Goal: Task Accomplishment & Management: Manage account settings

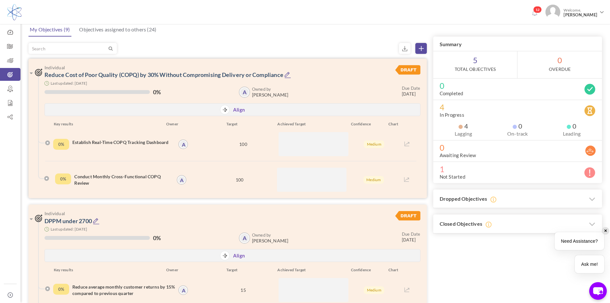
scroll to position [32, 0]
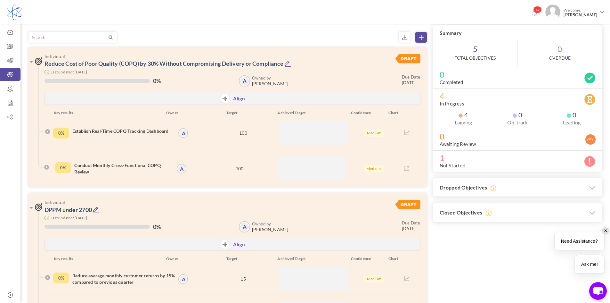
click at [291, 65] on icon at bounding box center [288, 63] width 7 height 7
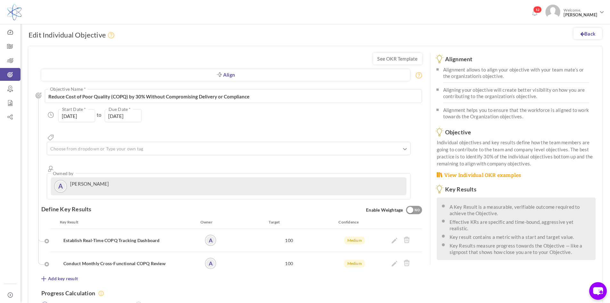
click at [210, 145] on div "Align Objective All Company Team Individual Choose Objective Reduce Cost of Poo…" at bounding box center [231, 140] width 381 height 117
click at [403, 180] on div "A Angel Cuevas" at bounding box center [228, 186] width 349 height 12
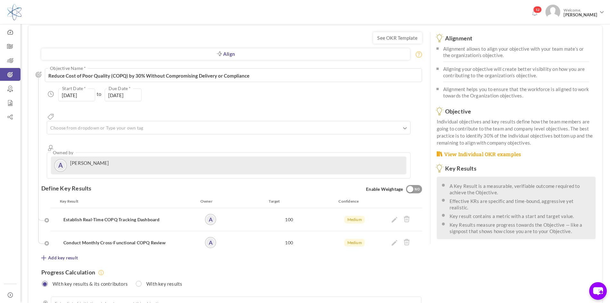
scroll to position [32, 0]
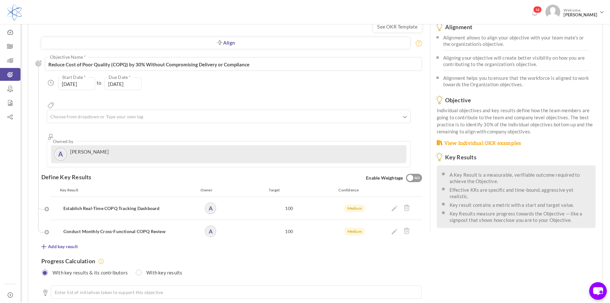
drag, startPoint x: 122, startPoint y: 128, endPoint x: 119, endPoint y: 119, distance: 8.7
click at [122, 148] on div "A Angel Cuevas" at bounding box center [228, 154] width 349 height 12
click at [113, 112] on input "text" at bounding box center [81, 116] width 64 height 8
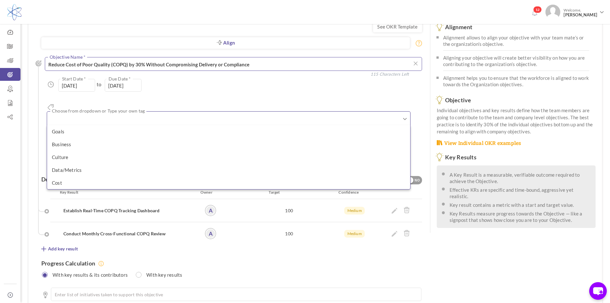
click at [238, 61] on textarea "Reduce Cost of Poor Quality (COPQ) by 30% Without Compromising Delivery or Comp…" at bounding box center [234, 64] width 378 height 14
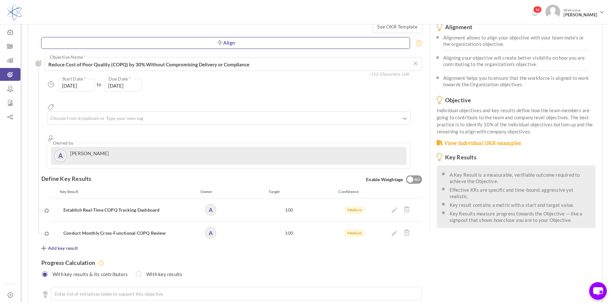
click at [229, 42] on link "Align" at bounding box center [225, 43] width 369 height 12
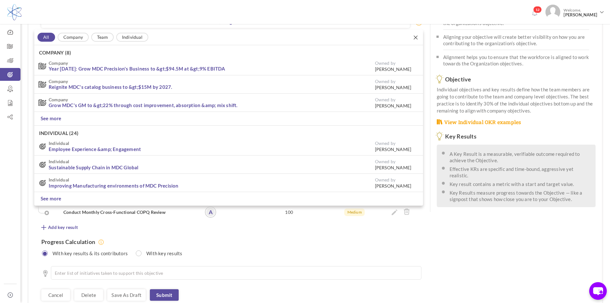
scroll to position [54, 0]
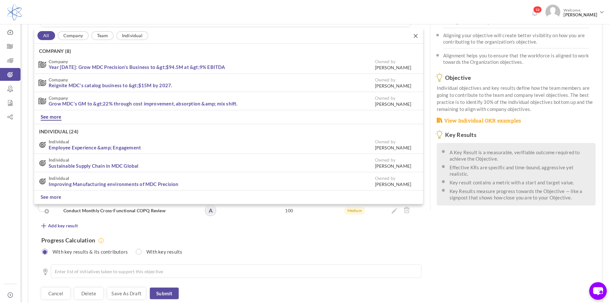
click at [47, 114] on link "See more" at bounding box center [51, 116] width 21 height 7
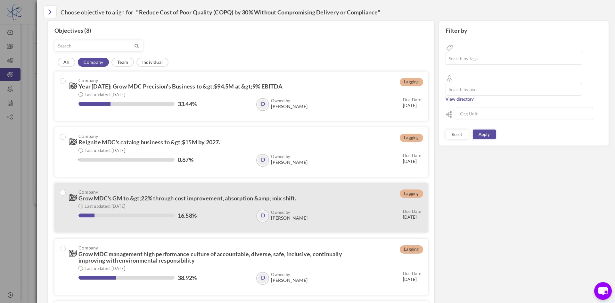
click at [125, 205] on small "Last updated: [DATE]" at bounding box center [105, 205] width 41 height 5
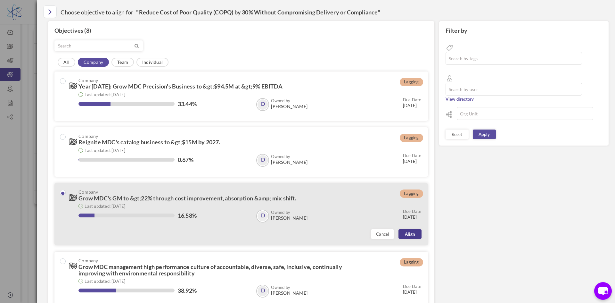
click at [407, 238] on link "Align" at bounding box center [410, 234] width 23 height 10
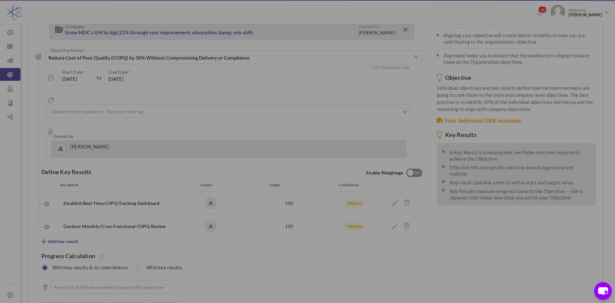
type input "01-Jan-2025"
type input "[DATE]"
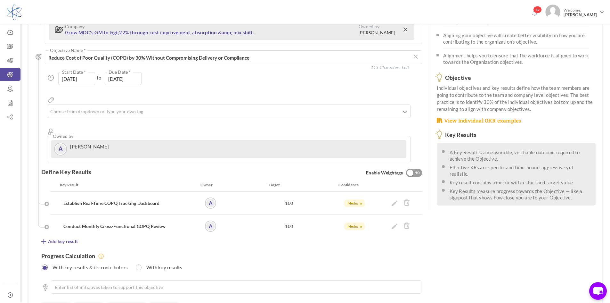
click at [311, 197] on div "100" at bounding box center [290, 202] width 94 height 11
click at [394, 200] on icon at bounding box center [395, 203] width 6 height 6
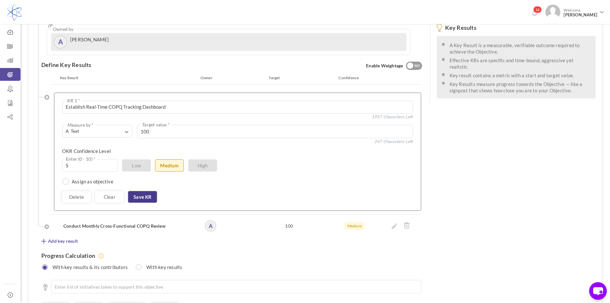
scroll to position [183, 0]
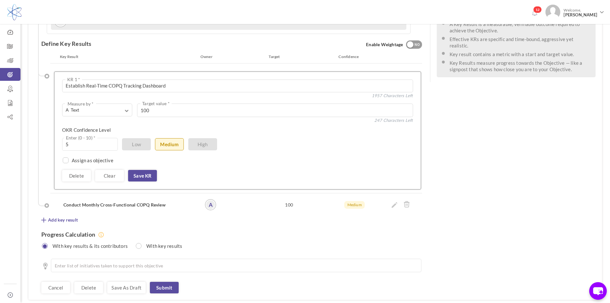
click at [150, 202] on h4 "Conduct Monthly Cross-Functional COPQ Review" at bounding box center [124, 205] width 122 height 6
click at [148, 170] on link "Save KR" at bounding box center [142, 176] width 29 height 12
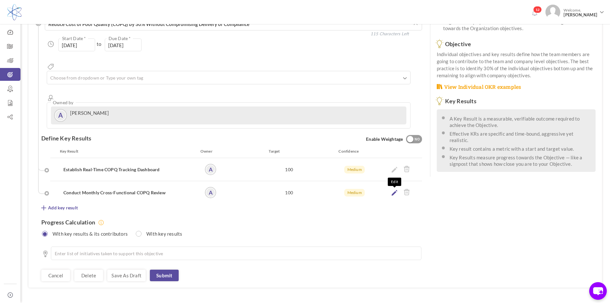
click at [393, 190] on icon at bounding box center [395, 193] width 6 height 6
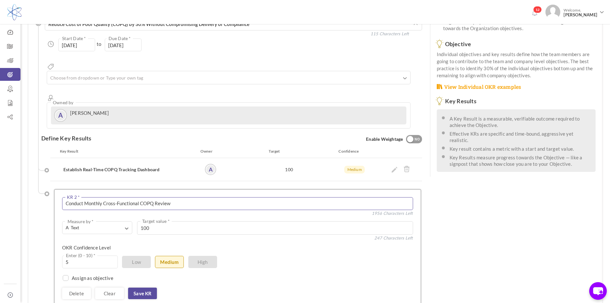
click at [146, 197] on textarea "Conduct Monthly Cross-Functional COPQ Review" at bounding box center [237, 203] width 351 height 13
drag, startPoint x: 139, startPoint y: 179, endPoint x: 104, endPoint y: 174, distance: 35.9
click at [104, 197] on textarea "Conduct Monthly Cross-Functional COPQ Review" at bounding box center [237, 203] width 351 height 13
type textarea "Conduct Monthly COPQ Review"
click at [142, 287] on link "Save KR" at bounding box center [142, 293] width 29 height 12
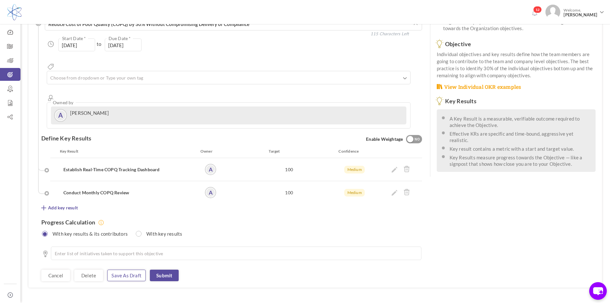
click at [120, 270] on link "Save as draft" at bounding box center [126, 276] width 38 height 12
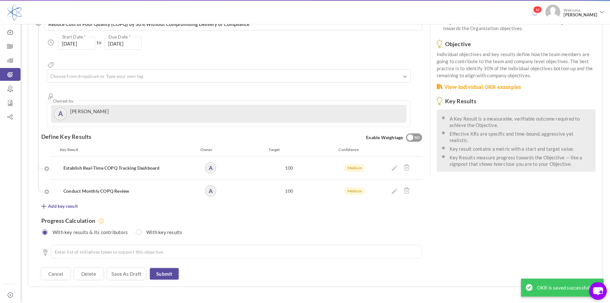
scroll to position [0, 0]
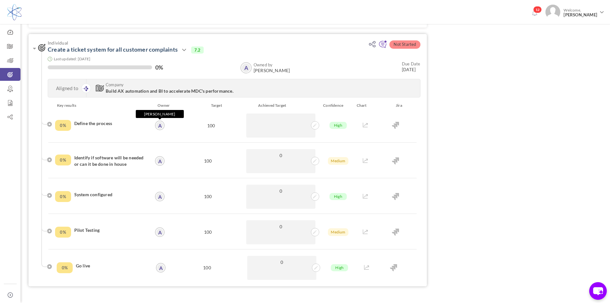
scroll to position [1442, 0]
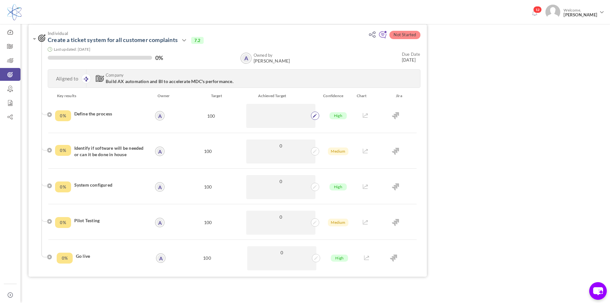
click at [312, 116] on span at bounding box center [315, 116] width 8 height 8
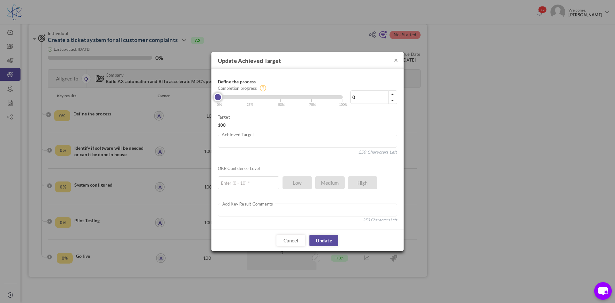
click at [252, 98] on span "| 25%" at bounding box center [251, 102] width 5 height 10
type input "25"
click at [331, 239] on link "Update" at bounding box center [324, 241] width 29 height 12
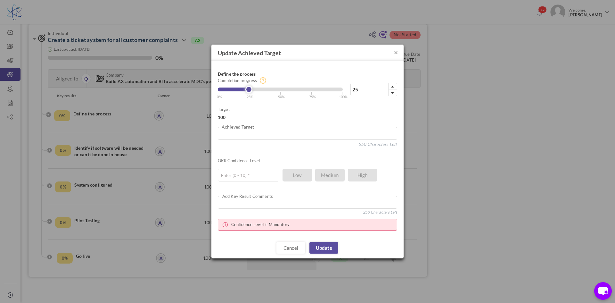
click at [325, 175] on ul "Enter (0 - 10) * Low Medium High" at bounding box center [304, 173] width 173 height 16
click at [275, 170] on input "text" at bounding box center [249, 175] width 62 height 13
type input "7"
type input "5"
click at [331, 247] on link "Update" at bounding box center [324, 248] width 29 height 12
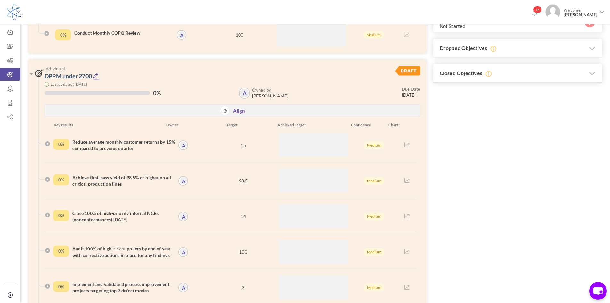
scroll to position [160, 0]
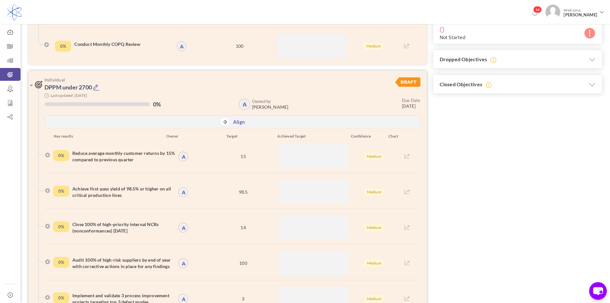
click at [96, 88] on icon at bounding box center [96, 87] width 7 height 7
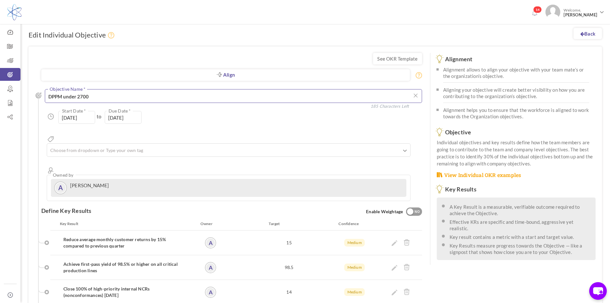
drag, startPoint x: 79, startPoint y: 96, endPoint x: 112, endPoint y: 100, distance: 33.0
click at [112, 100] on textarea "DPPM under 2700" at bounding box center [234, 96] width 378 height 14
type textarea "DPPM under 2000"
click at [30, 179] on div "See OKR Template Align Align Objective All Company Team Individual Choose Objec…" at bounding box center [230, 266] width 402 height 440
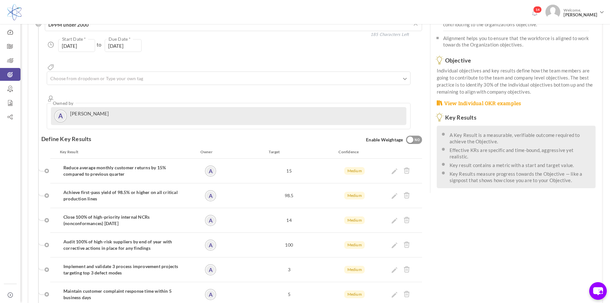
scroll to position [96, 0]
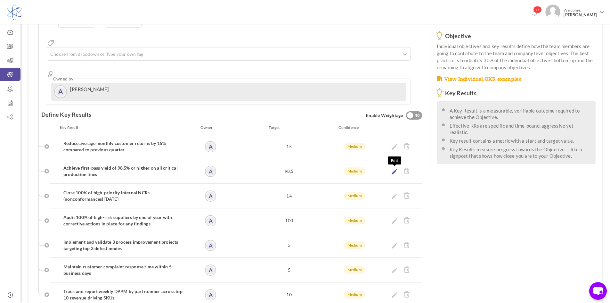
click at [394, 169] on icon at bounding box center [395, 172] width 6 height 6
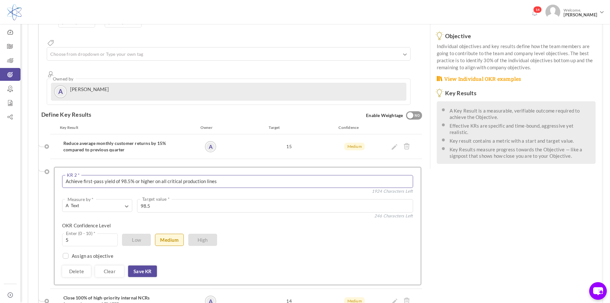
drag, startPoint x: 205, startPoint y: 157, endPoint x: 249, endPoint y: 162, distance: 44.2
click at [249, 175] on textarea "Achieve first-pass yield of 98.5% or higher on all critical production lines" at bounding box center [237, 181] width 351 height 13
type textarea "Achieve first-pass yield of 98.5% or higher on all critical production parts"
click at [140, 265] on link "Save KR" at bounding box center [142, 271] width 29 height 12
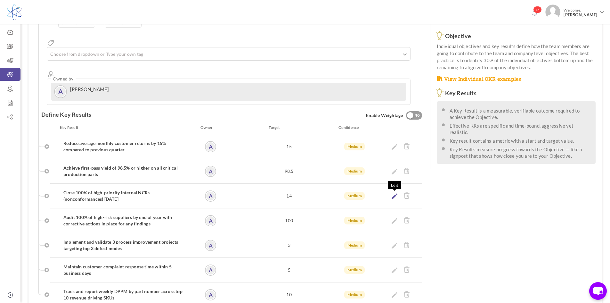
click at [393, 193] on icon at bounding box center [395, 196] width 6 height 6
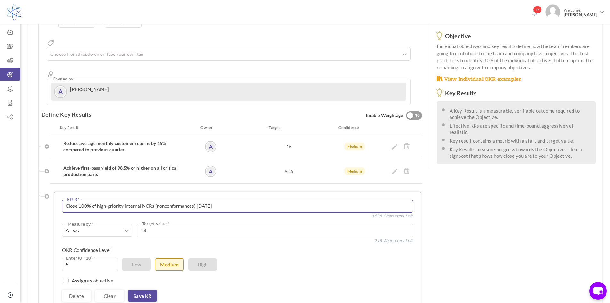
drag, startPoint x: 125, startPoint y: 183, endPoint x: 97, endPoint y: 184, distance: 27.3
click at [97, 200] on textarea "Close 100% of high-priority internal NCRs (nonconformances) [DATE]" at bounding box center [237, 206] width 351 height 13
drag, startPoint x: 168, startPoint y: 185, endPoint x: 128, endPoint y: 186, distance: 40.1
click at [128, 200] on textarea "Close 100% of high-priority internal NCRs (nonconformances) [DATE]" at bounding box center [237, 206] width 351 height 13
type textarea "Close 100% of internal NCRs within 14 days"
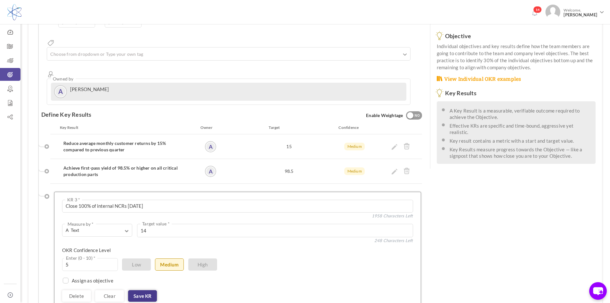
click at [144, 290] on link "Save KR" at bounding box center [142, 296] width 29 height 12
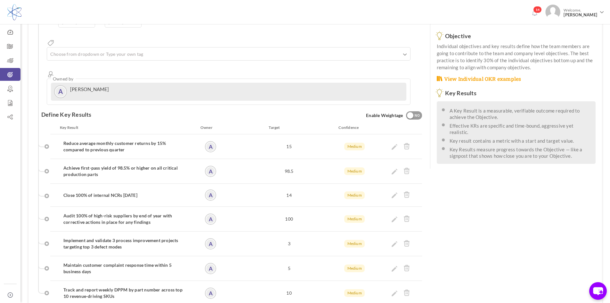
click at [319, 212] on div "100" at bounding box center [290, 218] width 94 height 13
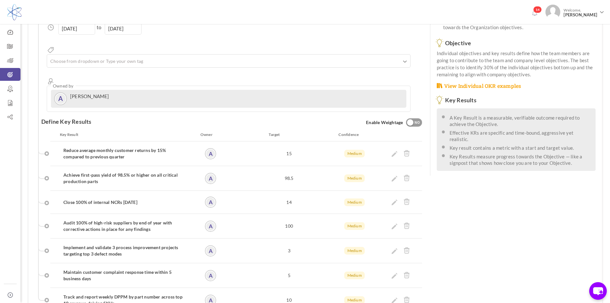
scroll to position [128, 0]
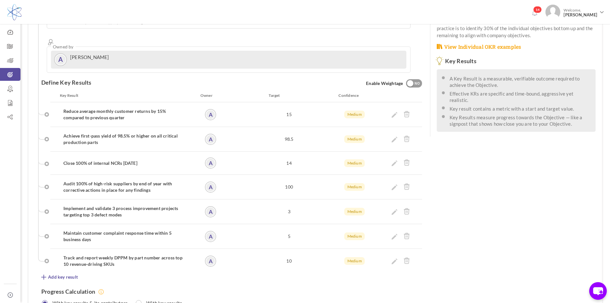
click at [254, 205] on li "Implement and validate 3 process improvement projects targeting top 3 defect mo…" at bounding box center [236, 214] width 372 height 19
click at [393, 234] on icon at bounding box center [395, 237] width 6 height 6
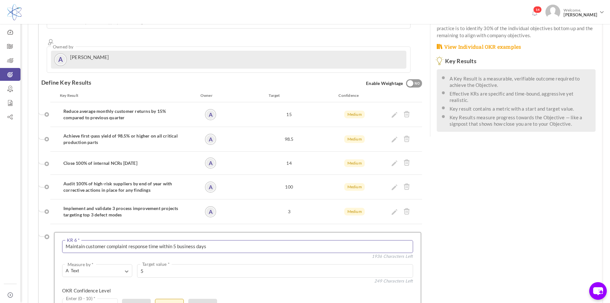
click at [190, 240] on textarea "Maintain customer complaint response time within 5 business days" at bounding box center [237, 246] width 351 height 13
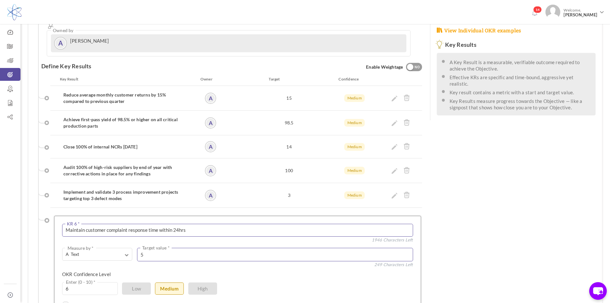
scroll to position [160, 0]
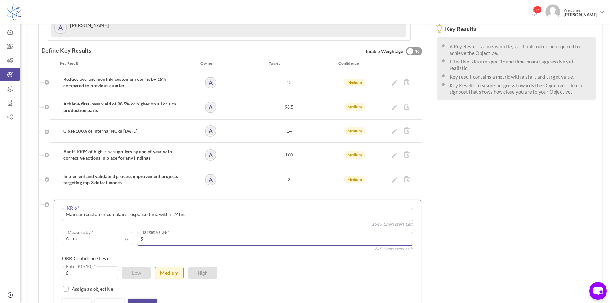
type textarea "Maintain customer complaint response time within 24hrs"
click at [230, 232] on textarea "5" at bounding box center [275, 238] width 276 height 13
drag, startPoint x: 230, startPoint y: 218, endPoint x: 122, endPoint y: 213, distance: 108.1
click at [120, 232] on div "A Text Measure by * # Number A Text ☑ Boolean Unit # % $ ₹ £" at bounding box center [237, 239] width 351 height 15
type textarea "24"
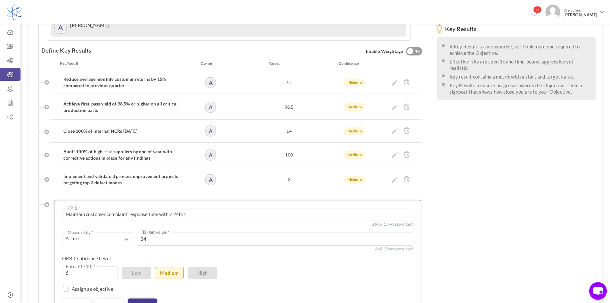
click at [145, 298] on link "Save KR" at bounding box center [142, 304] width 29 height 12
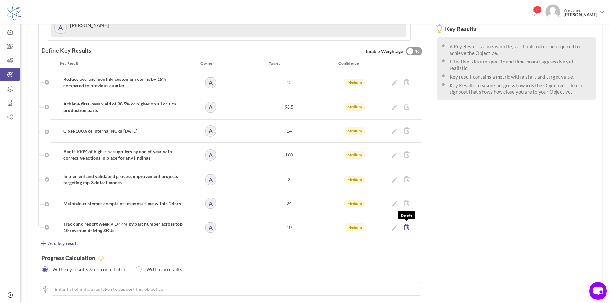
click at [405, 223] on icon at bounding box center [407, 226] width 6 height 7
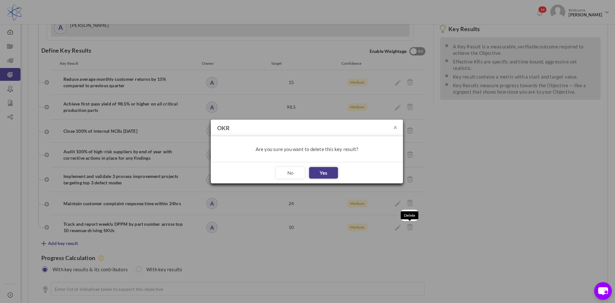
click at [328, 173] on button "Yes" at bounding box center [323, 173] width 29 height 12
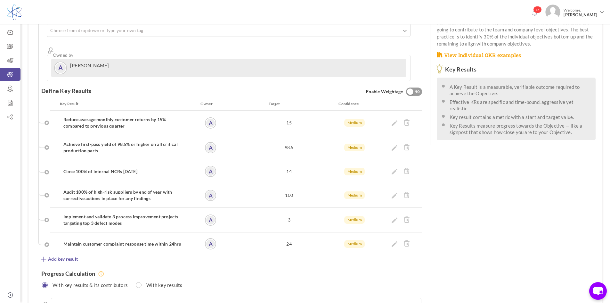
scroll to position [107, 0]
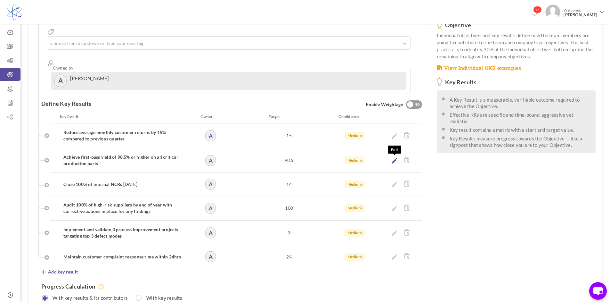
click at [397, 158] on icon at bounding box center [395, 161] width 6 height 6
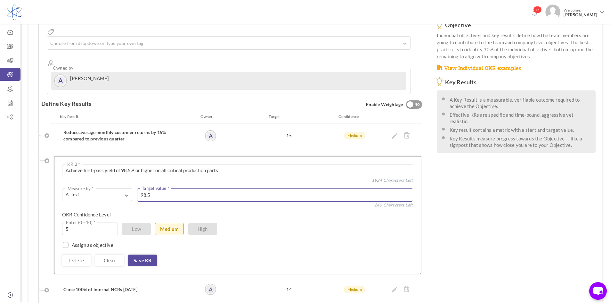
drag, startPoint x: 144, startPoint y: 170, endPoint x: 165, endPoint y: 176, distance: 22.2
click at [165, 188] on textarea "98.5" at bounding box center [275, 194] width 276 height 13
type textarea "99.7"
click at [142, 254] on link "Save KR" at bounding box center [142, 260] width 29 height 12
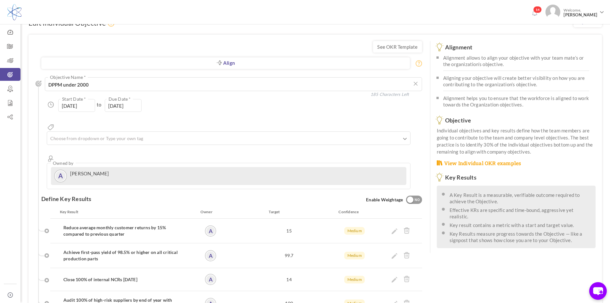
scroll to position [11, 0]
click at [132, 108] on input "[DATE]" at bounding box center [123, 106] width 37 height 13
click at [136, 109] on input "[DATE]" at bounding box center [123, 106] width 37 height 13
click at [137, 107] on input "[DATE]" at bounding box center [123, 106] width 37 height 13
click at [130, 106] on input "[DATE]" at bounding box center [123, 106] width 37 height 13
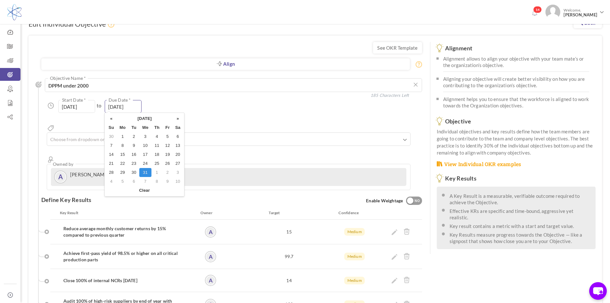
click at [129, 106] on input "[DATE]" at bounding box center [123, 106] width 37 height 13
click at [152, 95] on div "Align Objective All Company Team Individual Choose Objective DPPM under 2700 Ob…" at bounding box center [231, 130] width 381 height 119
click at [132, 107] on input "[DATE]" at bounding box center [123, 106] width 37 height 13
click at [176, 119] on th "»" at bounding box center [178, 118] width 10 height 9
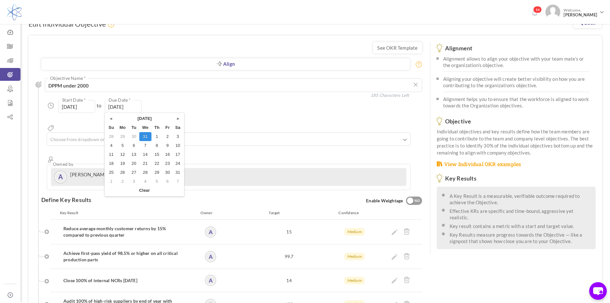
click at [176, 119] on th "»" at bounding box center [178, 118] width 10 height 9
click at [178, 119] on th "»" at bounding box center [178, 118] width 10 height 9
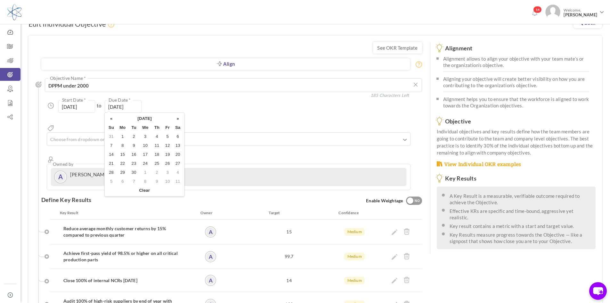
click at [178, 119] on th "»" at bounding box center [178, 118] width 10 height 9
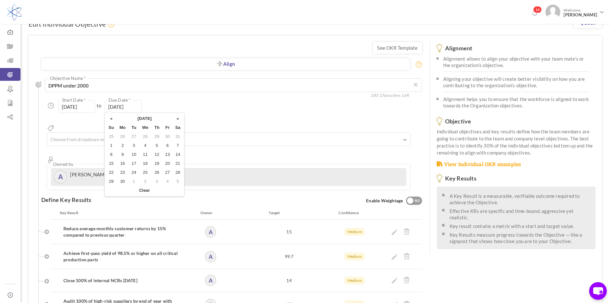
click at [178, 119] on th "»" at bounding box center [178, 118] width 10 height 9
click at [114, 117] on th "«" at bounding box center [111, 118] width 11 height 9
click at [157, 172] on td "31" at bounding box center [157, 172] width 11 height 9
type input "31-Dec-2026"
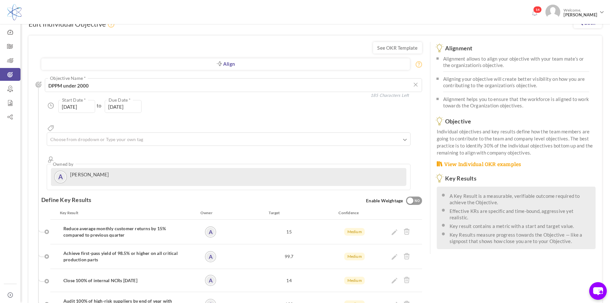
click at [235, 105] on div "01-Jan-2025 Start Date * to 31-Dec-2026 Due Date * Due date should not fall aft…" at bounding box center [235, 106] width 376 height 13
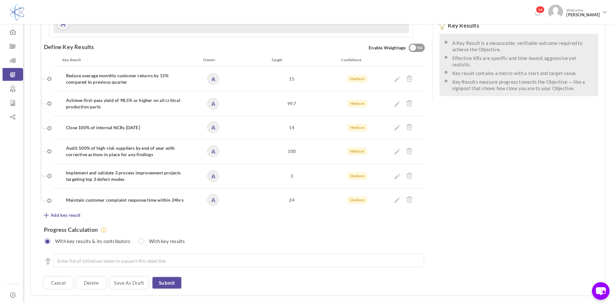
scroll to position [171, 0]
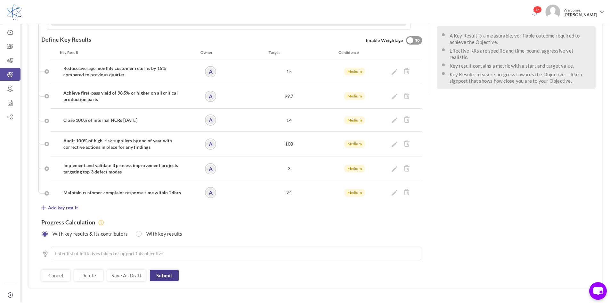
click at [161, 270] on link "Submit" at bounding box center [164, 276] width 29 height 12
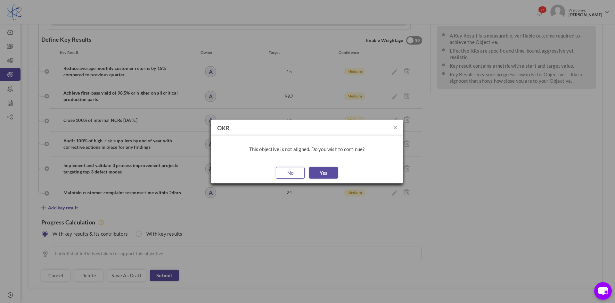
click at [289, 174] on button "No" at bounding box center [290, 173] width 29 height 12
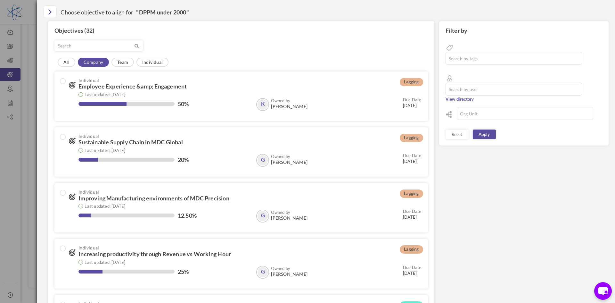
click at [103, 62] on link "Company" at bounding box center [93, 62] width 31 height 9
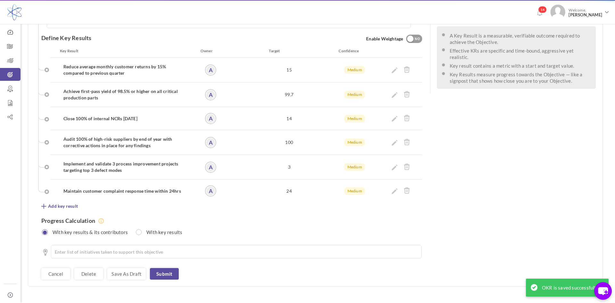
scroll to position [0, 0]
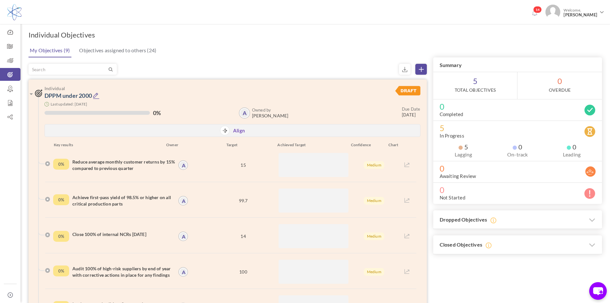
click at [97, 93] on icon at bounding box center [96, 95] width 7 height 7
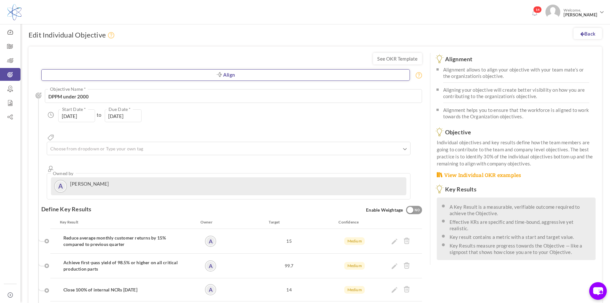
click at [213, 79] on link "Align" at bounding box center [225, 75] width 369 height 12
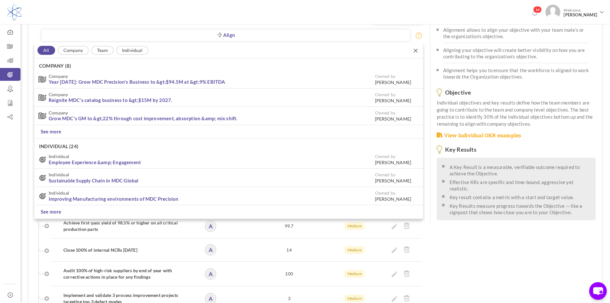
drag, startPoint x: 71, startPoint y: 65, endPoint x: 71, endPoint y: 62, distance: 4.0
click at [71, 65] on h4 "Company (8)" at bounding box center [228, 64] width 389 height 12
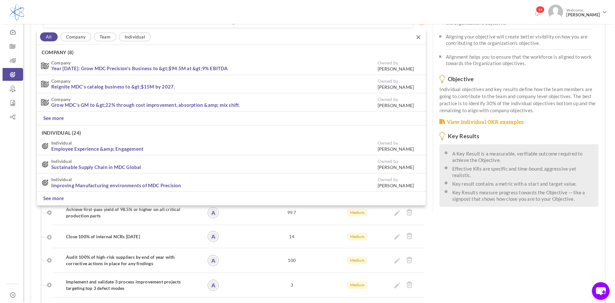
scroll to position [54, 0]
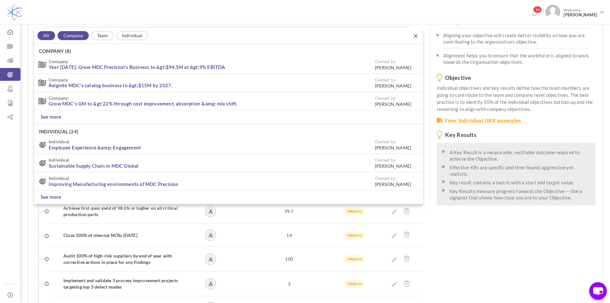
drag, startPoint x: 71, startPoint y: 41, endPoint x: 72, endPoint y: 36, distance: 5.4
click at [71, 41] on div "All Company Team Individual" at bounding box center [228, 36] width 389 height 16
click at [72, 36] on link "Company" at bounding box center [73, 35] width 31 height 9
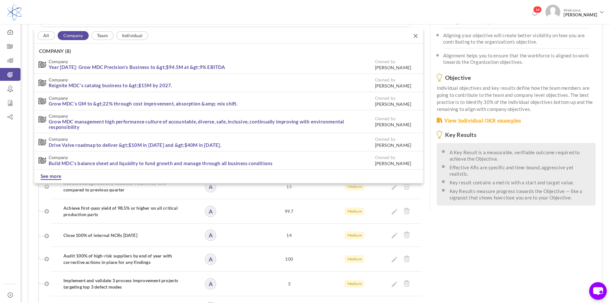
click at [60, 173] on link "See more" at bounding box center [51, 176] width 21 height 7
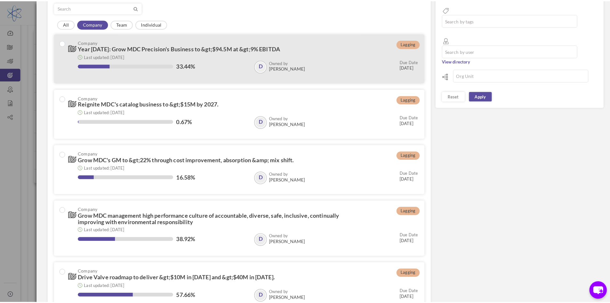
scroll to position [36, 0]
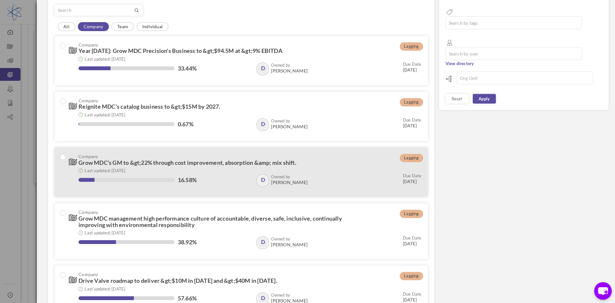
click at [216, 170] on div "Last updated: [DATE]" at bounding box center [250, 170] width 343 height 6
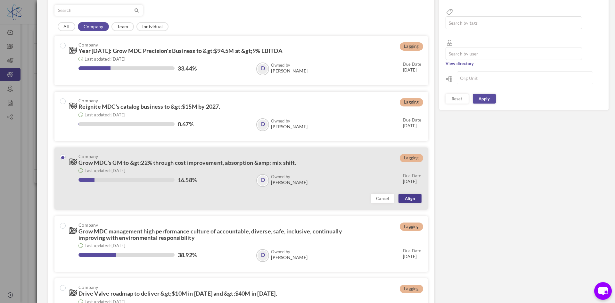
click at [409, 201] on link "Align" at bounding box center [410, 199] width 23 height 10
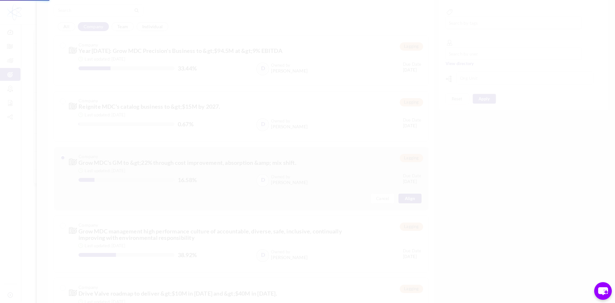
type input "[DATE]"
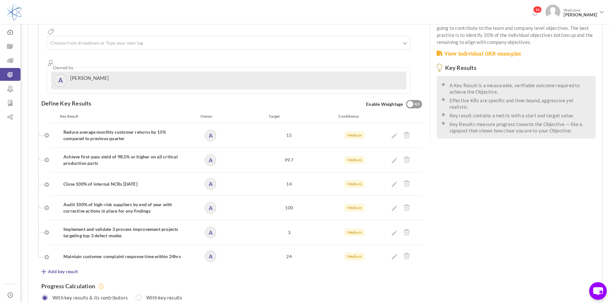
scroll to position [121, 0]
click at [393, 133] on icon at bounding box center [395, 136] width 6 height 6
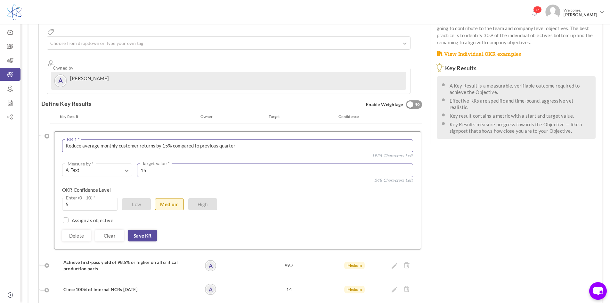
drag, startPoint x: 173, startPoint y: 125, endPoint x: 398, endPoint y: 142, distance: 226.2
click at [398, 142] on div "Reduce average monthly customer returns by 15% compared to previous quarter KR …" at bounding box center [237, 190] width 351 height 102
type textarea "Reduce average monthly customer returns by 15%"
click at [144, 230] on link "Save KR" at bounding box center [142, 236] width 29 height 12
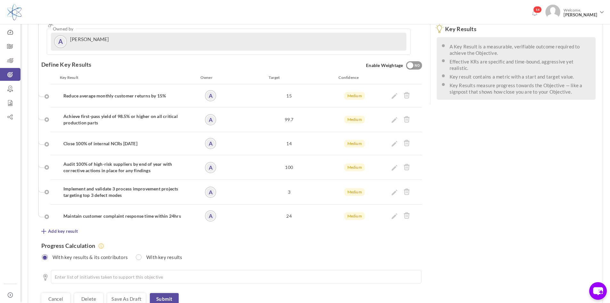
scroll to position [184, 0]
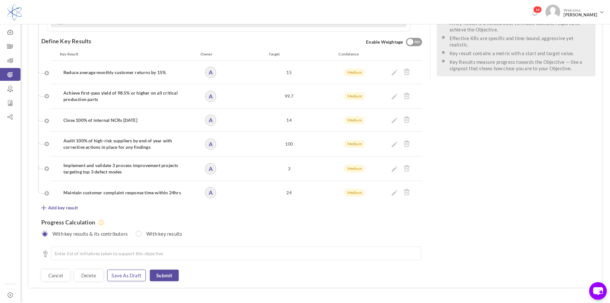
click at [137, 270] on link "Save as draft" at bounding box center [126, 276] width 38 height 12
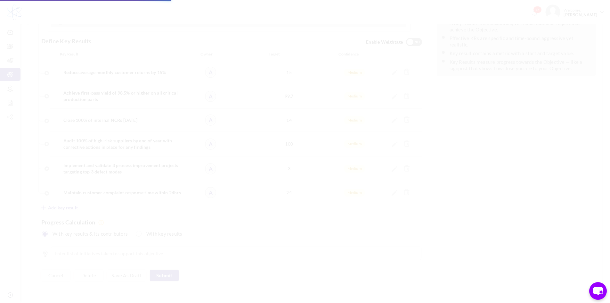
scroll to position [0, 0]
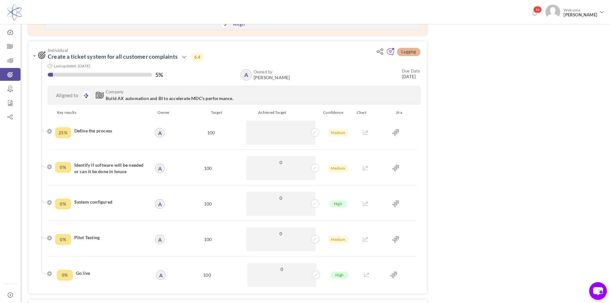
scroll to position [694, 0]
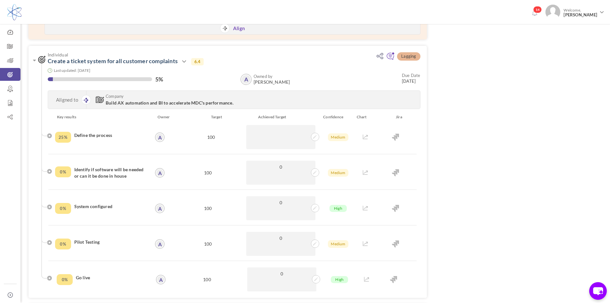
click at [112, 60] on link "Create a ticket system for all customer complaints" at bounding box center [113, 60] width 130 height 7
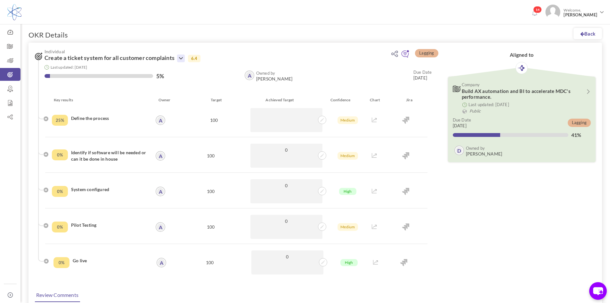
click at [184, 56] on icon at bounding box center [181, 58] width 8 height 8
click at [197, 87] on link "Edit" at bounding box center [202, 88] width 37 height 11
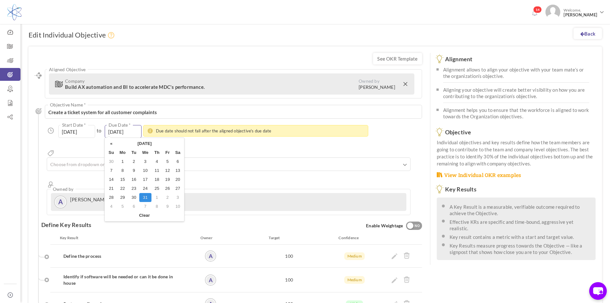
click at [136, 130] on input "[DATE]" at bounding box center [123, 131] width 37 height 13
click at [132, 133] on input "[DATE]" at bounding box center [123, 131] width 37 height 13
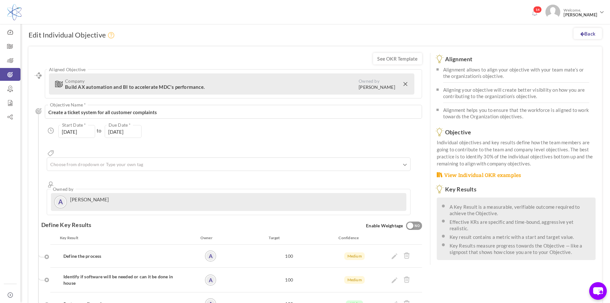
click at [258, 135] on div "[DATE] Start Date * to [DATE] Due Date * Due date should not fall after the ali…" at bounding box center [235, 131] width 376 height 13
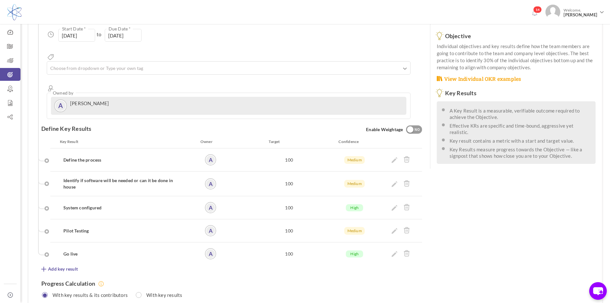
scroll to position [128, 0]
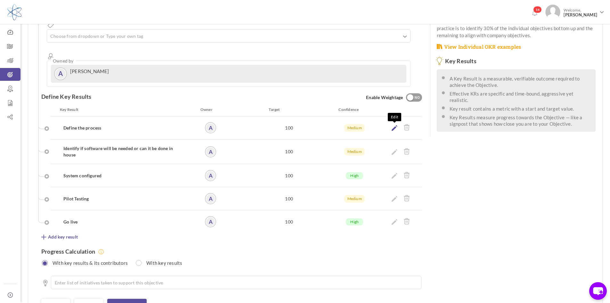
click at [395, 125] on icon at bounding box center [395, 128] width 6 height 6
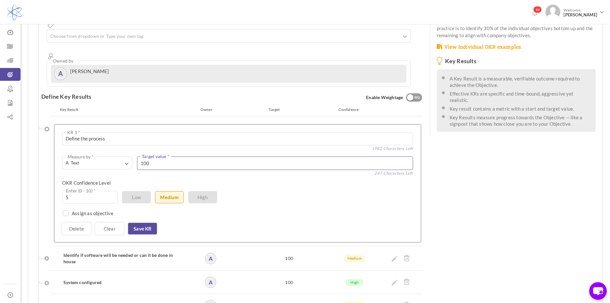
drag, startPoint x: 216, startPoint y: 139, endPoint x: 120, endPoint y: 148, distance: 97.2
click at [120, 156] on div "A Text Measure by * # Number A Text ☑ Boolean Unit # % $ ₹ £" at bounding box center [237, 163] width 351 height 15
drag, startPoint x: 133, startPoint y: 139, endPoint x: 121, endPoint y: 139, distance: 12.5
click at [121, 156] on div "A Text Measure by * # Number A Text ☑ Boolean Unit # % $ ₹ £" at bounding box center [237, 163] width 351 height 15
type textarea "Q3/Q4"
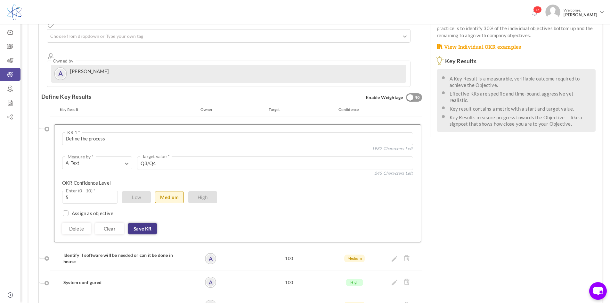
click at [154, 223] on link "Save KR" at bounding box center [142, 229] width 29 height 12
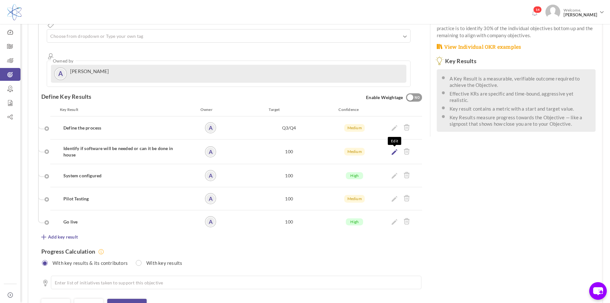
click at [394, 149] on icon at bounding box center [395, 152] width 6 height 6
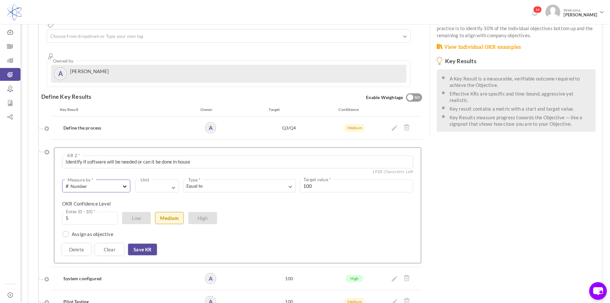
click at [123, 179] on button "# Number Measure by *" at bounding box center [96, 185] width 68 height 13
click at [112, 207] on link "A Text" at bounding box center [96, 212] width 64 height 10
click at [171, 179] on textarea at bounding box center [275, 185] width 276 height 13
paste textarea "Q3/Q4"
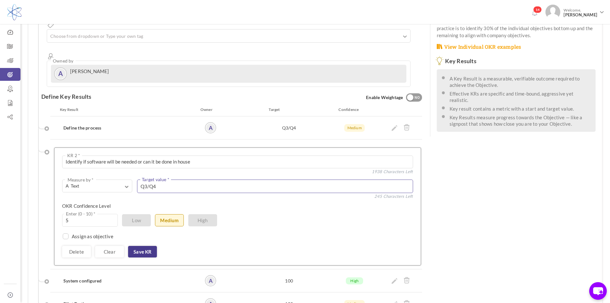
type textarea "Q3/Q4"
click at [134, 246] on link "Save KR" at bounding box center [142, 252] width 29 height 12
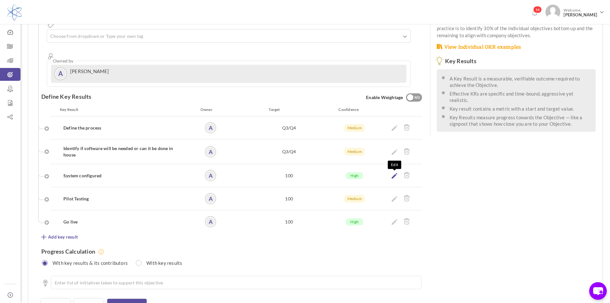
click at [395, 173] on icon at bounding box center [395, 176] width 6 height 6
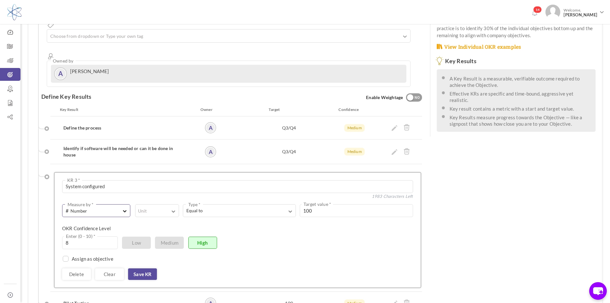
click at [124, 207] on span "button" at bounding box center [125, 210] width 4 height 6
click at [109, 232] on link "A Text" at bounding box center [96, 237] width 64 height 10
click at [145, 204] on textarea at bounding box center [275, 210] width 276 height 13
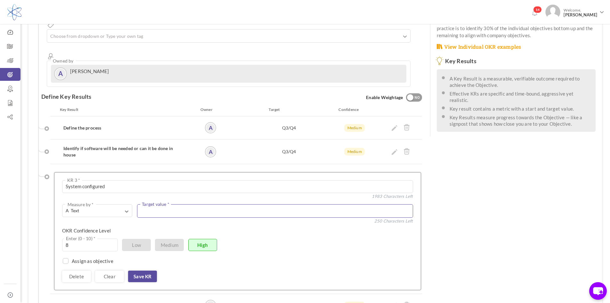
paste textarea "Q3/Q4"
drag, startPoint x: 149, startPoint y: 187, endPoint x: 124, endPoint y: 189, distance: 25.1
click at [125, 204] on div "A Text Measure by * # Number A Text ☑ Boolean Unit # % $ ₹ £ Custom" at bounding box center [237, 211] width 351 height 15
type textarea "Q4"
click at [150, 270] on link "Save KR" at bounding box center [142, 276] width 29 height 12
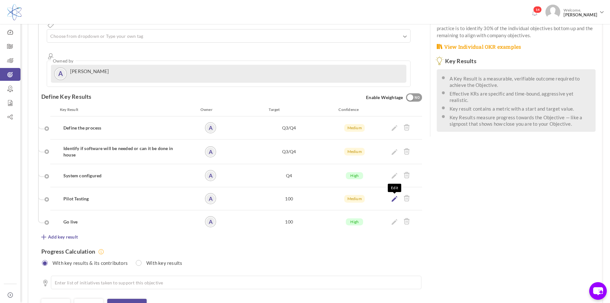
click at [393, 196] on icon at bounding box center [395, 199] width 6 height 6
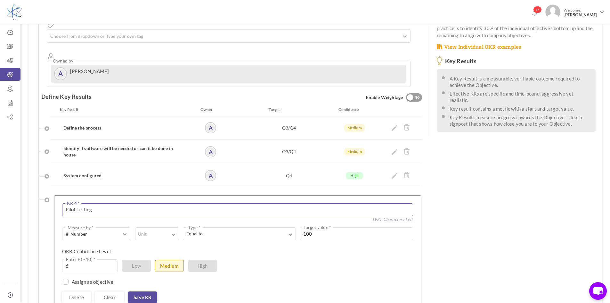
drag, startPoint x: 116, startPoint y: 188, endPoint x: 25, endPoint y: 188, distance: 91.3
click at [25, 188] on div "Back Edit Individual Objective See OKR Template Align Aligned Objective Company…" at bounding box center [316, 174] width 590 height 570
click at [110, 230] on span "# Number" at bounding box center [92, 233] width 53 height 7
click at [102, 255] on link "A Text" at bounding box center [96, 260] width 64 height 10
click at [168, 227] on textarea at bounding box center [275, 233] width 276 height 13
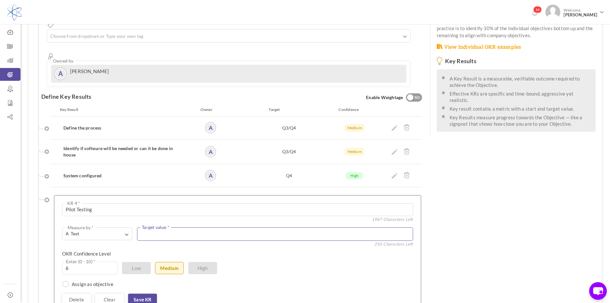
paste textarea "Q3/Q4"
drag, startPoint x: 149, startPoint y: 213, endPoint x: 119, endPoint y: 210, distance: 29.9
click at [119, 227] on div "A Text Measure by * # Number A Text ☑ Boolean Unit # % $ ₹ £ Custom" at bounding box center [237, 234] width 351 height 15
drag, startPoint x: 151, startPoint y: 213, endPoint x: 130, endPoint y: 210, distance: 21.0
click at [130, 227] on div "A Text Measure by * # Number A Text ☑ Boolean Unit # % $ ₹ £ Custom Q4" at bounding box center [237, 234] width 351 height 15
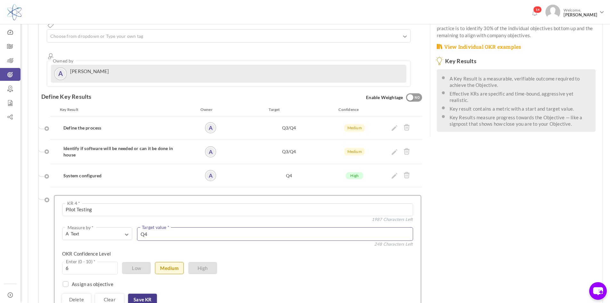
type textarea "Q4"
click at [145, 294] on link "Save KR" at bounding box center [142, 300] width 29 height 12
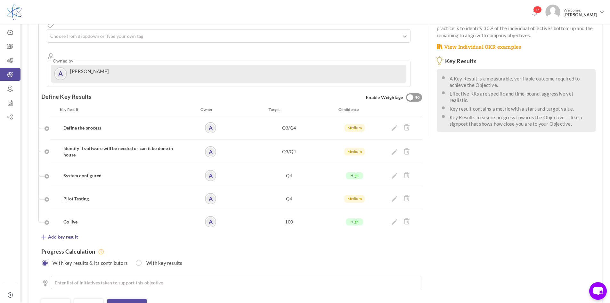
click at [391, 216] on div at bounding box center [401, 221] width 49 height 11
click at [393, 219] on icon at bounding box center [395, 222] width 6 height 6
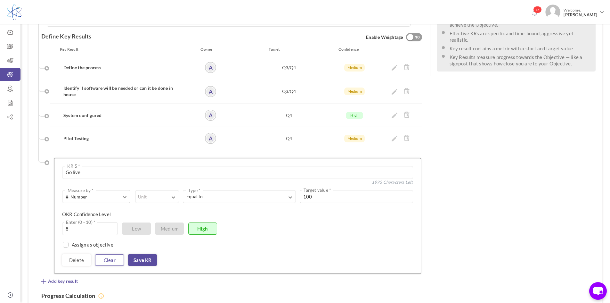
scroll to position [192, 0]
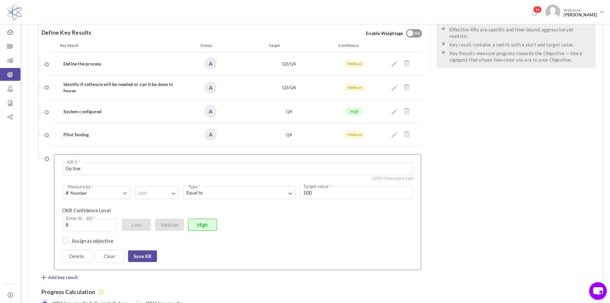
click at [111, 177] on div "Go live KR 5 * 1993 Characters Left 0 Weightage * # Measure by * # Number A Tex…" at bounding box center [237, 212] width 351 height 100
click at [113, 186] on button "# Number Measure by *" at bounding box center [96, 192] width 68 height 13
click at [109, 214] on link "A Text" at bounding box center [96, 219] width 64 height 10
click at [172, 186] on textarea at bounding box center [275, 192] width 276 height 13
paste textarea "Q4"
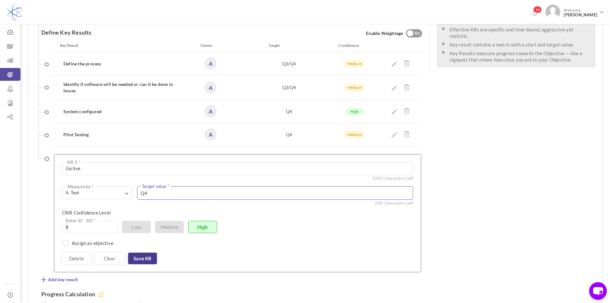
type textarea "Q4"
click at [142, 253] on link "Save KR" at bounding box center [142, 259] width 29 height 12
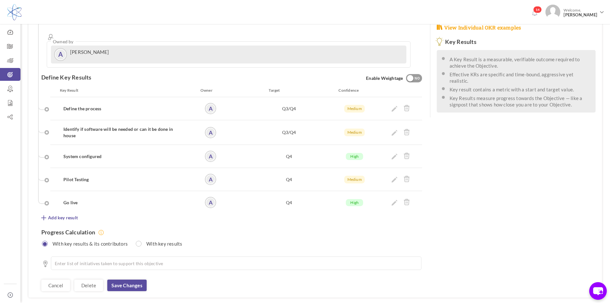
scroll to position [157, 0]
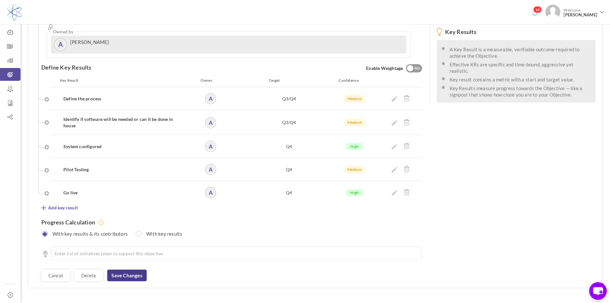
click at [137, 270] on link "Save changes" at bounding box center [126, 276] width 39 height 12
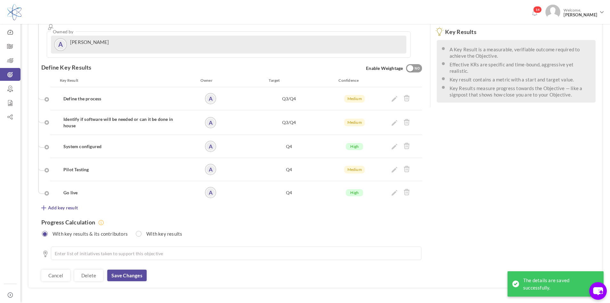
scroll to position [133, 0]
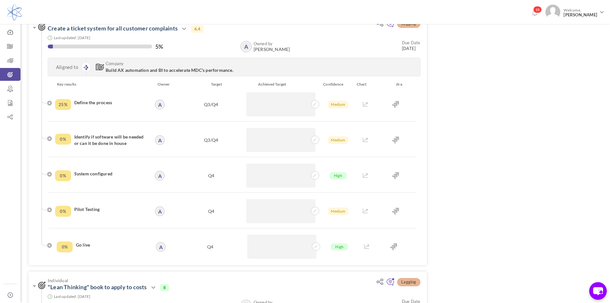
scroll to position [726, 0]
click at [316, 105] on icon at bounding box center [315, 105] width 4 height 4
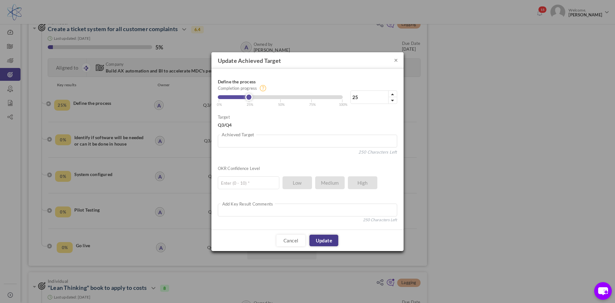
click at [326, 238] on link "Update" at bounding box center [324, 241] width 29 height 12
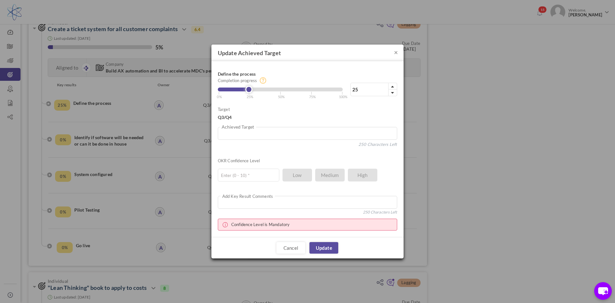
click at [396, 58] on h4 "Update Achieved Target" at bounding box center [308, 53] width 192 height 17
click at [395, 55] on button "×" at bounding box center [396, 52] width 4 height 7
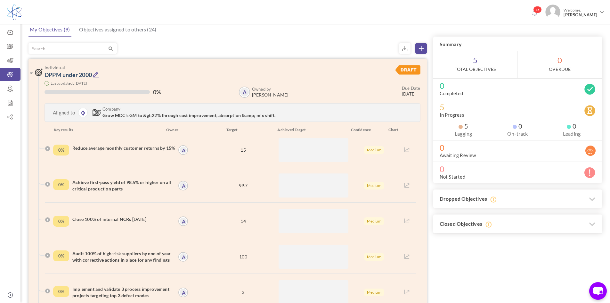
scroll to position [32, 0]
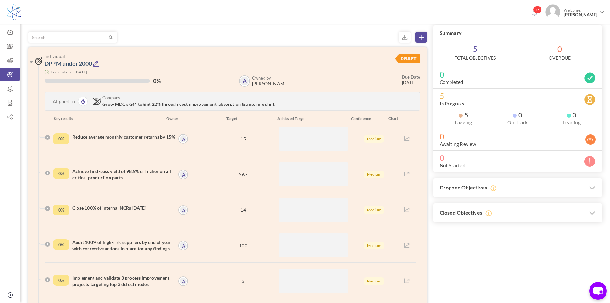
click at [96, 62] on icon at bounding box center [96, 63] width 7 height 7
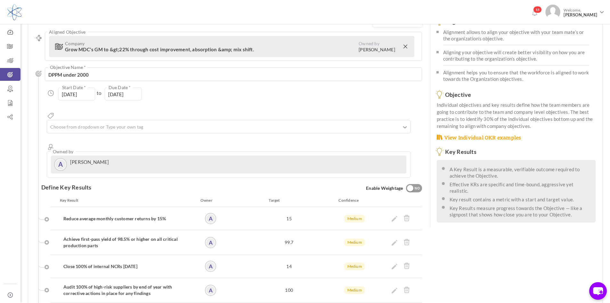
scroll to position [32, 0]
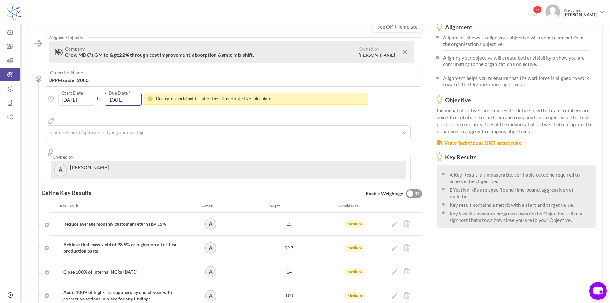
click at [130, 104] on input "[DATE]" at bounding box center [123, 99] width 37 height 13
click at [131, 99] on input "[DATE]" at bounding box center [123, 99] width 37 height 13
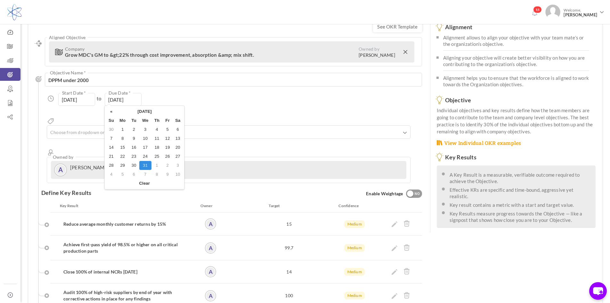
click at [291, 106] on div "Aligned Objective Company Grow MDC's GM to &gt;22% through cost improvement, ab…" at bounding box center [231, 110] width 381 height 146
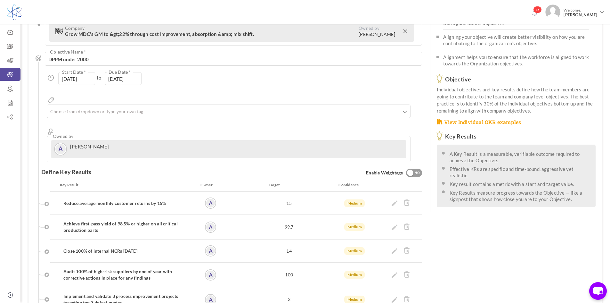
scroll to position [96, 0]
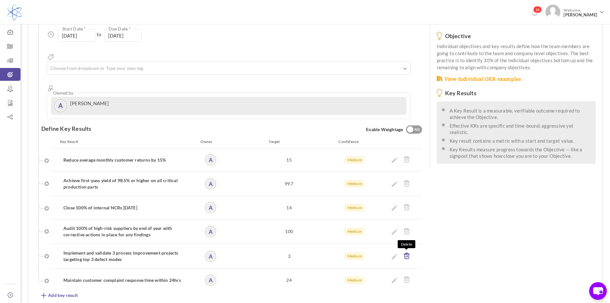
click at [408, 252] on icon at bounding box center [407, 255] width 6 height 7
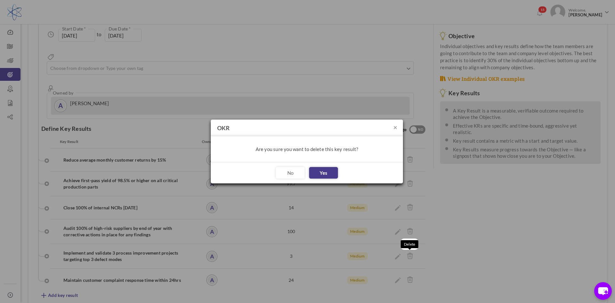
click at [325, 170] on button "Yes" at bounding box center [323, 173] width 29 height 12
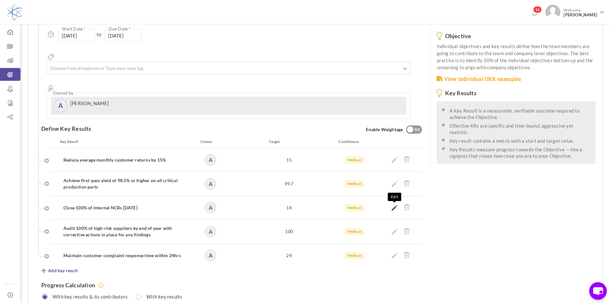
click at [394, 205] on icon at bounding box center [395, 208] width 6 height 6
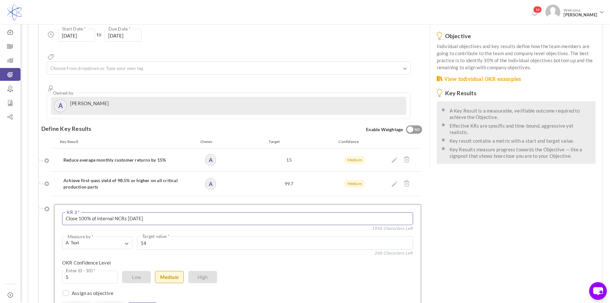
click at [163, 212] on textarea "Close 100% of internal NCRs [DATE]" at bounding box center [237, 218] width 351 height 13
type textarea "Close 100% of internal NCRs [DATE]"
click at [476, 187] on div "See OKR Template Align Aligned Objective Company Grow MDC's GM to &gt;22% throu…" at bounding box center [316, 203] width 574 height 507
click at [163, 119] on div "Define Key Results Enable Weightage YES NO" at bounding box center [231, 129] width 381 height 20
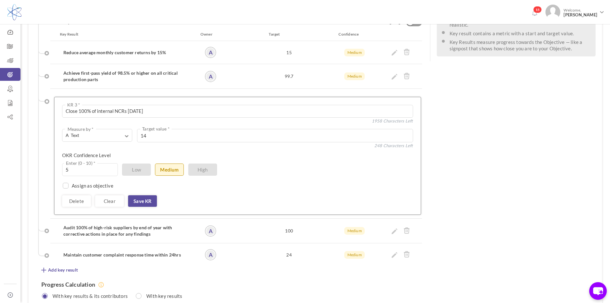
scroll to position [192, 0]
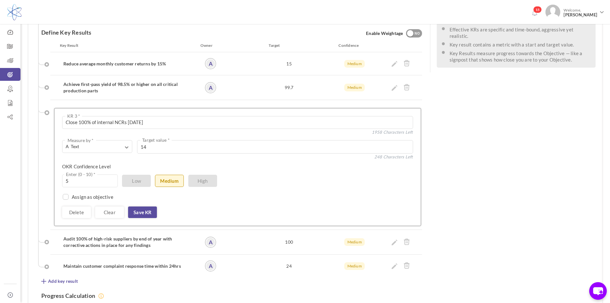
click at [186, 236] on li "Audit 100% of high-risk suppliers by end of year with corrective actions in pla…" at bounding box center [236, 245] width 372 height 19
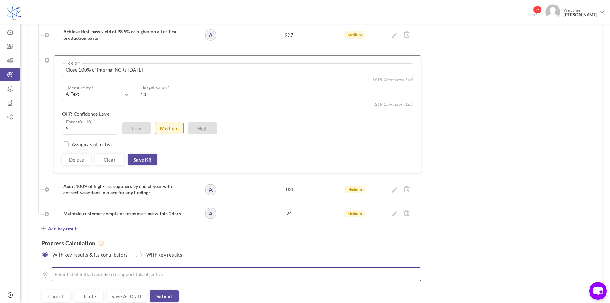
scroll to position [266, 0]
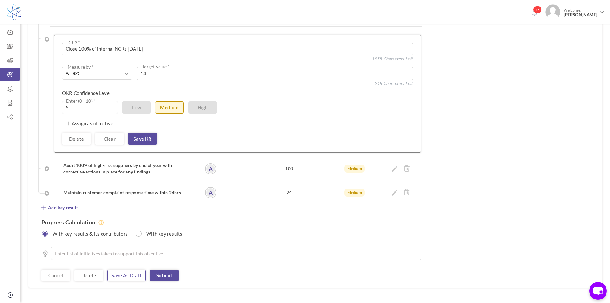
click at [135, 270] on link "Save as draft" at bounding box center [126, 276] width 38 height 12
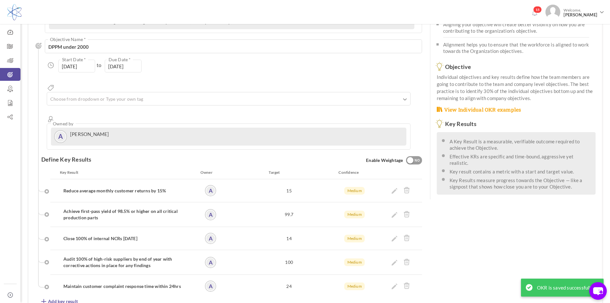
scroll to position [159, 0]
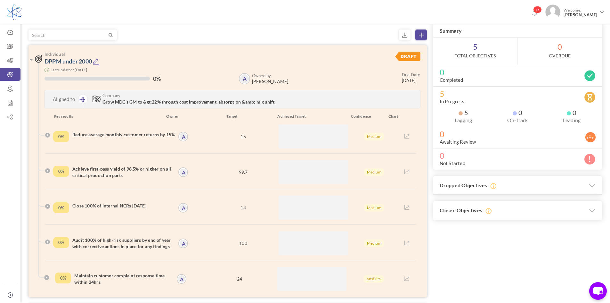
scroll to position [32, 0]
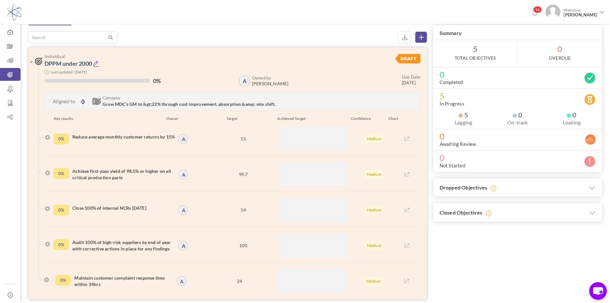
click at [96, 62] on icon at bounding box center [96, 63] width 7 height 7
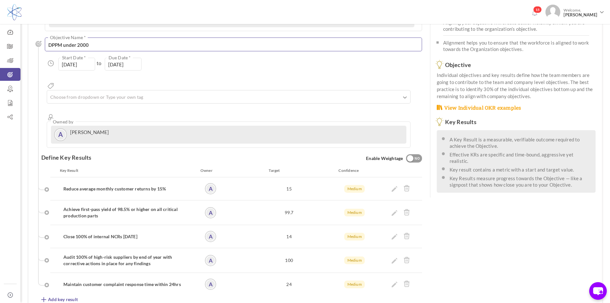
scroll to position [96, 0]
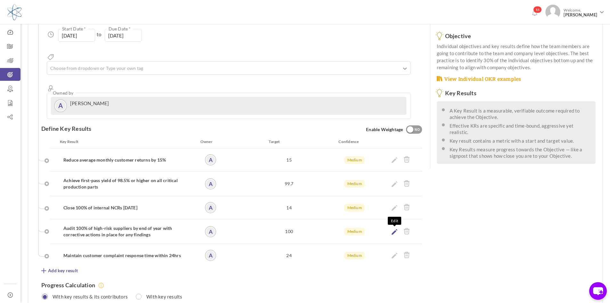
click at [395, 229] on icon at bounding box center [395, 232] width 6 height 6
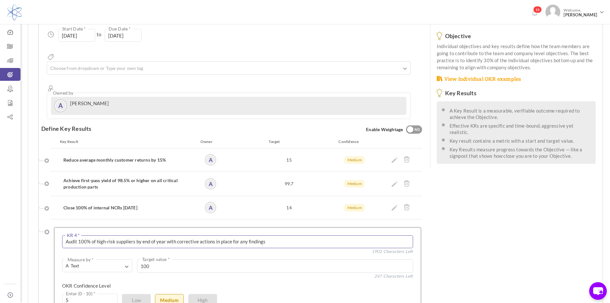
drag, startPoint x: 91, startPoint y: 218, endPoint x: 83, endPoint y: 217, distance: 8.7
click at [83, 235] on textarea "Audit 100% of high-risk suppliers by end of year with corrective actions in pla…" at bounding box center [237, 241] width 351 height 13
drag, startPoint x: 152, startPoint y: 218, endPoint x: 317, endPoint y: 220, distance: 165.1
click at [337, 235] on textarea "Audit 100% of high-risk suppliers by end of year with corrective actions in pla…" at bounding box center [237, 241] width 351 height 13
click at [224, 235] on textarea "Audit 100% of high-risk suppliers by end of year with corrective actions in pla…" at bounding box center [237, 241] width 351 height 13
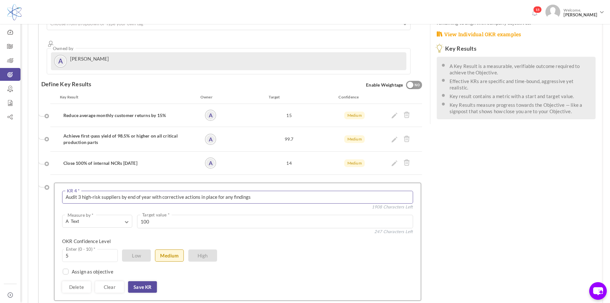
scroll to position [192, 0]
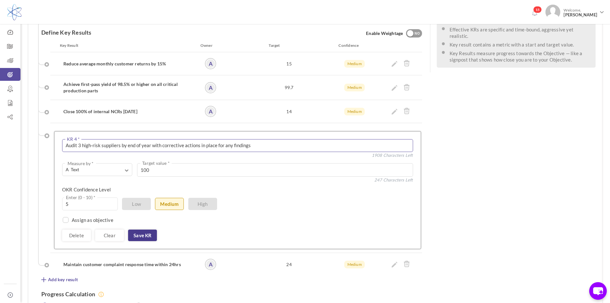
type textarea "Audit 3 high-risk suppliers by end of year with corrective actions in place for…"
click at [155, 229] on link "Save KR" at bounding box center [142, 235] width 29 height 12
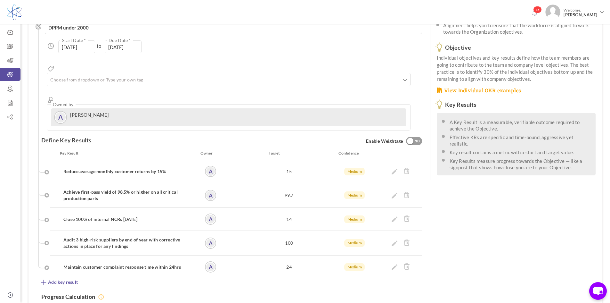
scroll to position [96, 0]
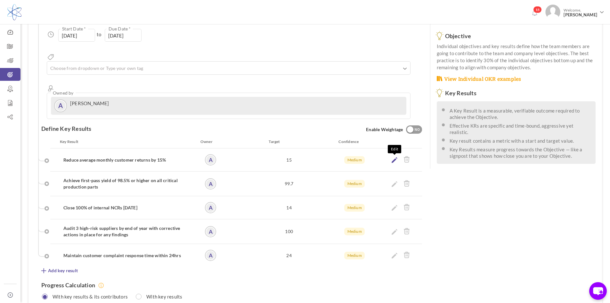
click at [395, 157] on icon at bounding box center [395, 160] width 6 height 6
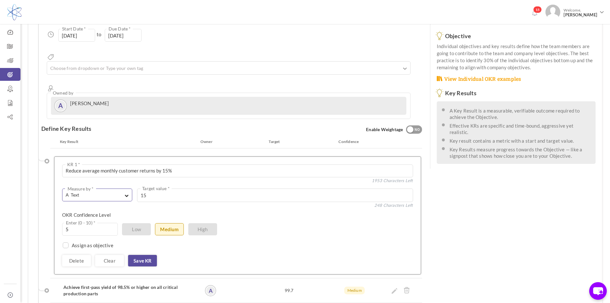
click at [126, 188] on button "A Text Measure by *" at bounding box center [97, 194] width 70 height 13
click at [152, 255] on link "Save KR" at bounding box center [142, 261] width 29 height 12
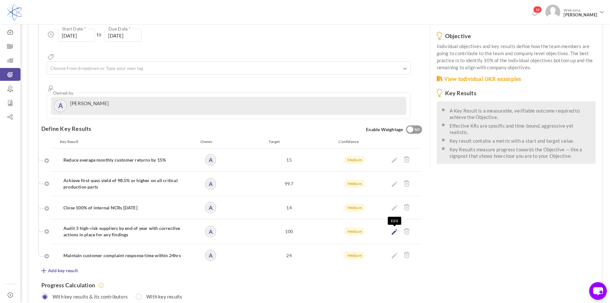
click at [396, 229] on icon at bounding box center [395, 232] width 6 height 6
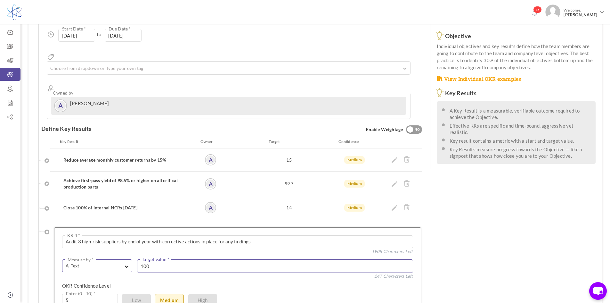
drag, startPoint x: 163, startPoint y: 245, endPoint x: 130, endPoint y: 246, distance: 33.0
click at [131, 259] on div "A Text Measure by * # Number A Text ☑ Boolean Unit # % $ ₹ £" at bounding box center [237, 266] width 351 height 15
click at [125, 262] on span "button" at bounding box center [127, 265] width 4 height 6
click at [122, 274] on div "# Number A Text ☑ Boolean" at bounding box center [97, 291] width 70 height 34
drag, startPoint x: 129, startPoint y: 245, endPoint x: 123, endPoint y: 250, distance: 7.3
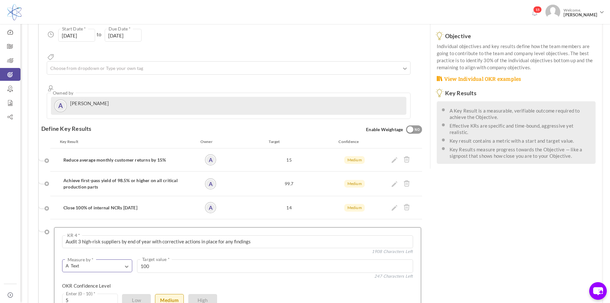
click at [128, 259] on button "A Text Measure by *" at bounding box center [97, 265] width 70 height 13
click at [118, 276] on link "# Number" at bounding box center [97, 281] width 66 height 10
click at [161, 259] on button "Unit" at bounding box center [157, 265] width 44 height 13
click at [161, 276] on link "#" at bounding box center [156, 281] width 39 height 10
click at [196, 263] on label "Type *" at bounding box center [191, 266] width 17 height 6
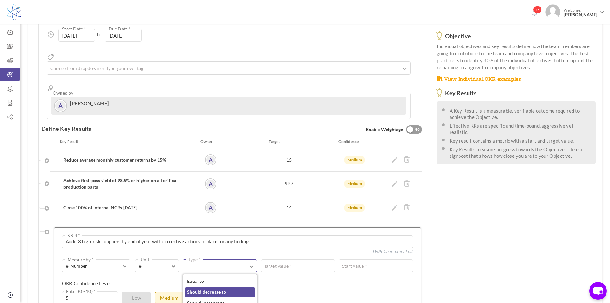
scroll to position [128, 0]
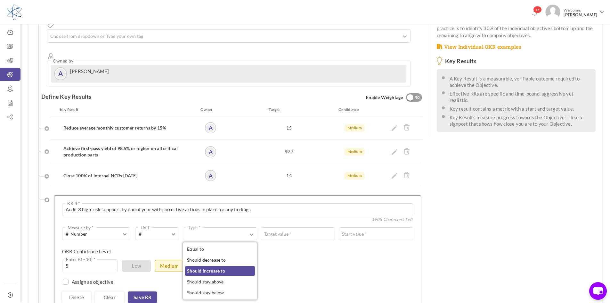
click at [229, 266] on link "Should increase to" at bounding box center [220, 271] width 70 height 10
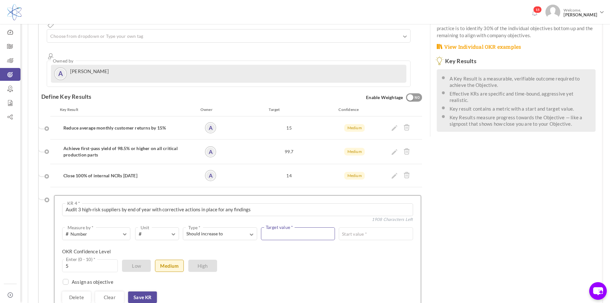
click at [290, 227] on input "text" at bounding box center [298, 233] width 74 height 13
type input "3"
click at [365, 227] on input "text" at bounding box center [376, 233] width 74 height 13
type input "0"
click at [150, 291] on link "Save KR" at bounding box center [142, 297] width 29 height 12
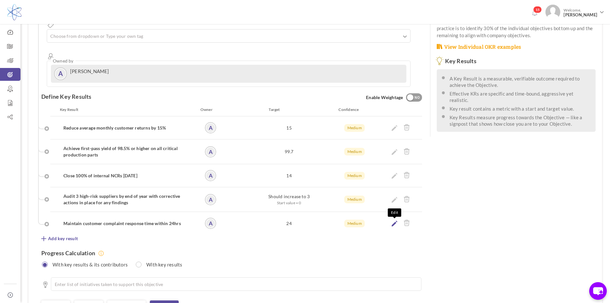
click at [393, 220] on icon at bounding box center [395, 223] width 6 height 6
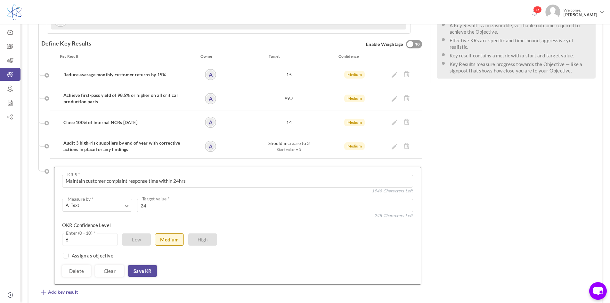
scroll to position [192, 0]
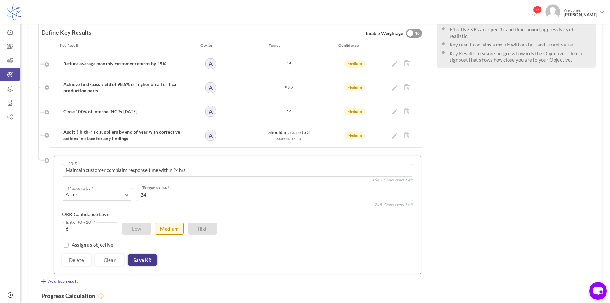
click at [141, 254] on link "Save KR" at bounding box center [142, 260] width 29 height 12
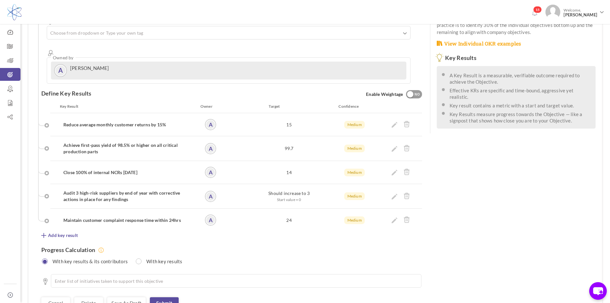
scroll to position [159, 0]
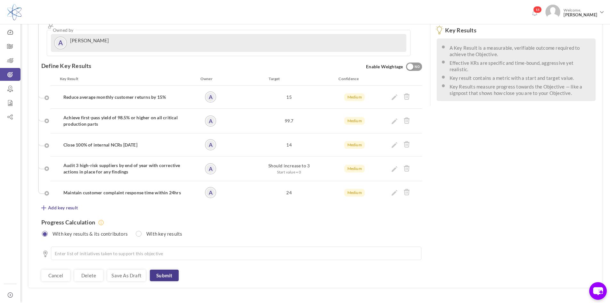
click at [172, 270] on link "Submit" at bounding box center [164, 276] width 29 height 12
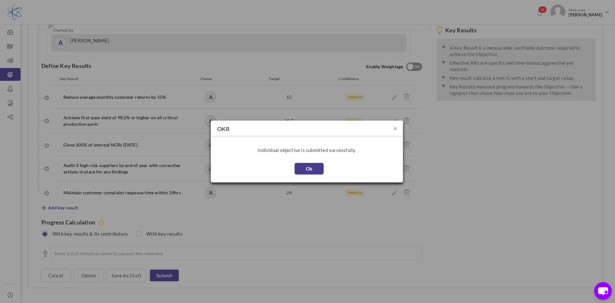
click at [312, 170] on button "Ok" at bounding box center [309, 169] width 29 height 12
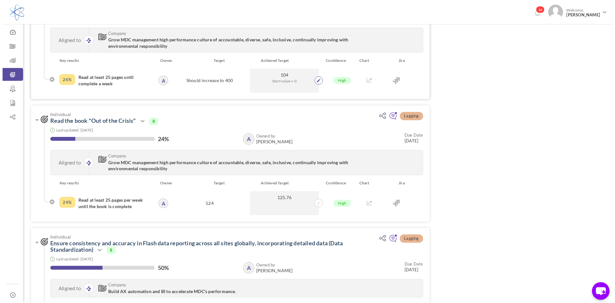
scroll to position [1139, 0]
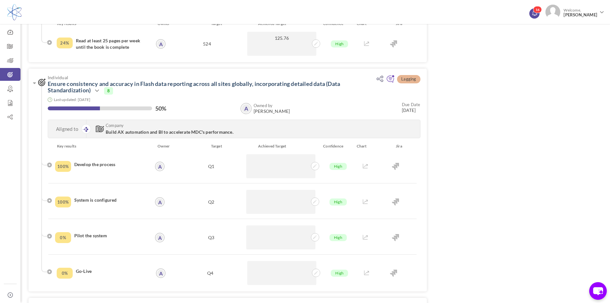
click at [537, 12] on icon at bounding box center [535, 12] width 5 height 5
